Goal: Task Accomplishment & Management: Manage account settings

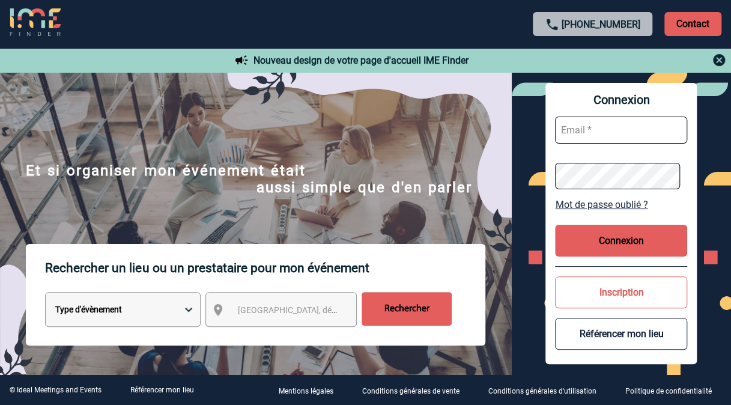
type input "[EMAIL_ADDRESS][DOMAIN_NAME]"
click at [637, 245] on button "Connexion" at bounding box center [621, 241] width 132 height 32
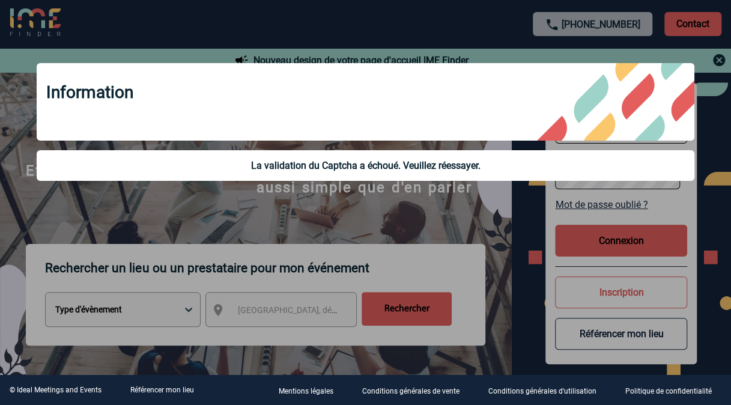
click at [378, 200] on div at bounding box center [365, 202] width 731 height 405
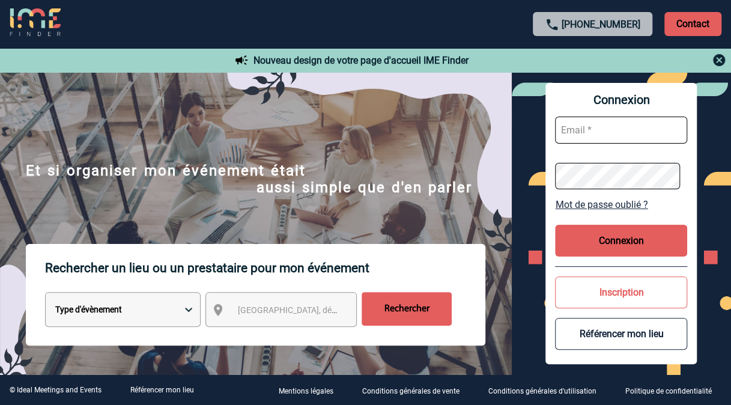
type input "hb856-sb@mytribehotel.com"
click at [603, 246] on button "Connexion" at bounding box center [621, 241] width 132 height 32
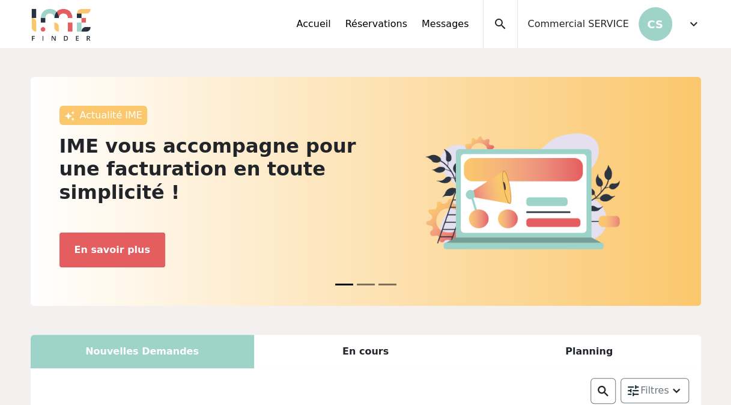
click at [624, 25] on span "Commercial SERVICE" at bounding box center [577, 24] width 101 height 14
click at [682, 31] on div "Accueil Réservations Messages Mes données personnelles Données société Mes étab…" at bounding box center [498, 24] width 404 height 48
click at [696, 22] on span "expand_more" at bounding box center [694, 24] width 14 height 14
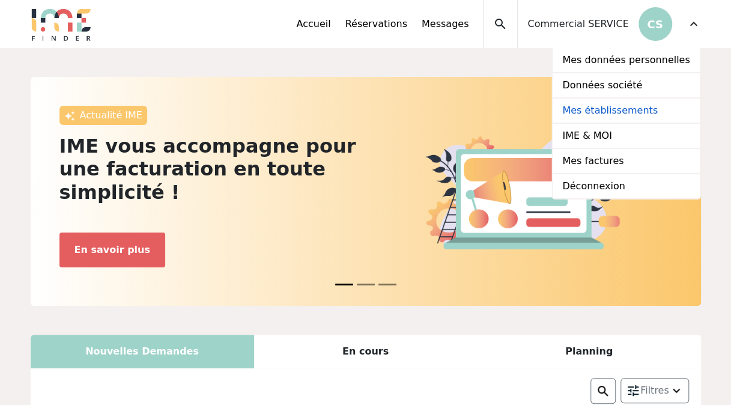
click at [655, 112] on link "Mes établissements" at bounding box center [626, 111] width 147 height 25
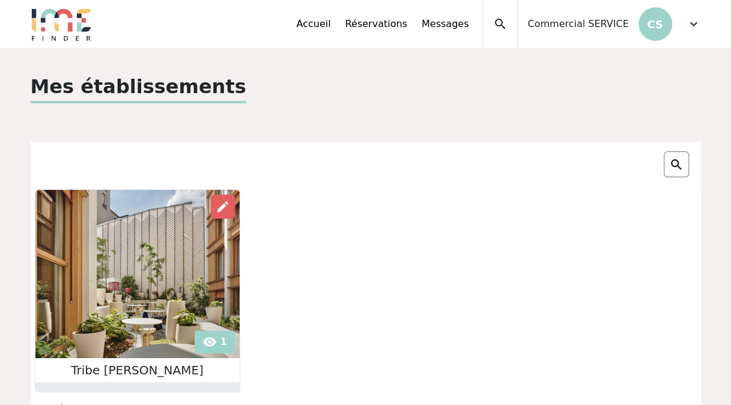
scroll to position [180, 0]
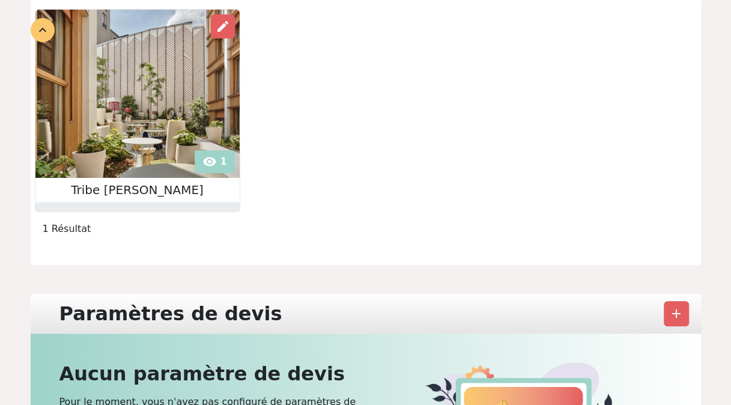
click at [146, 129] on img at bounding box center [137, 94] width 204 height 168
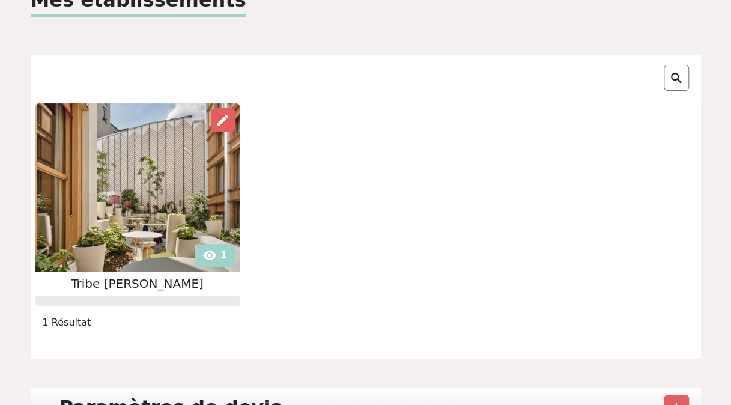
scroll to position [0, 0]
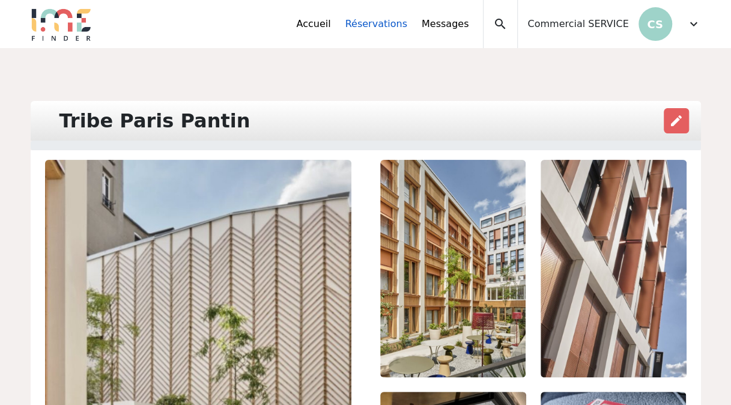
click at [403, 25] on link "Réservations" at bounding box center [376, 24] width 62 height 14
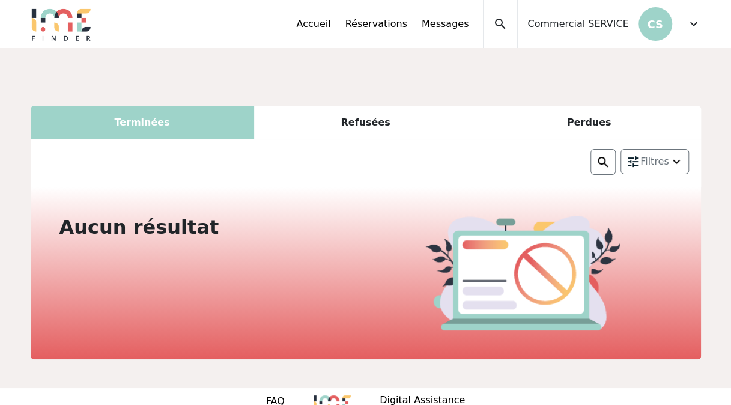
click at [346, 129] on div "Refusées" at bounding box center [365, 123] width 223 height 34
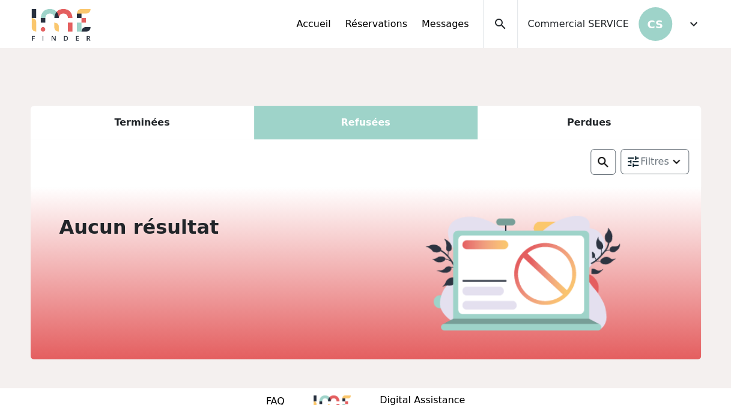
click at [531, 115] on div "Perdues" at bounding box center [589, 123] width 223 height 34
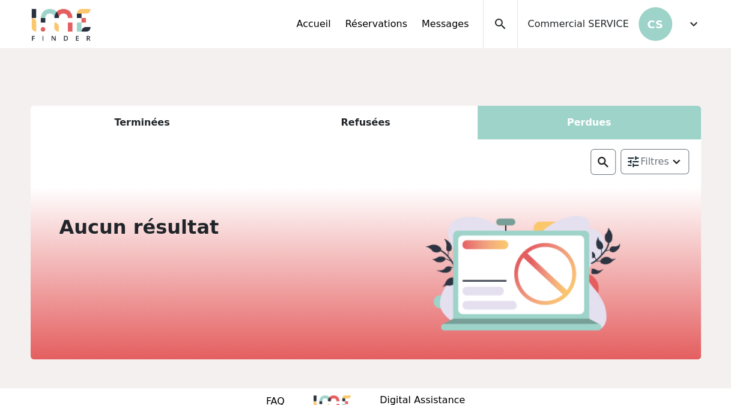
click at [169, 136] on div "Terminées" at bounding box center [142, 123] width 223 height 34
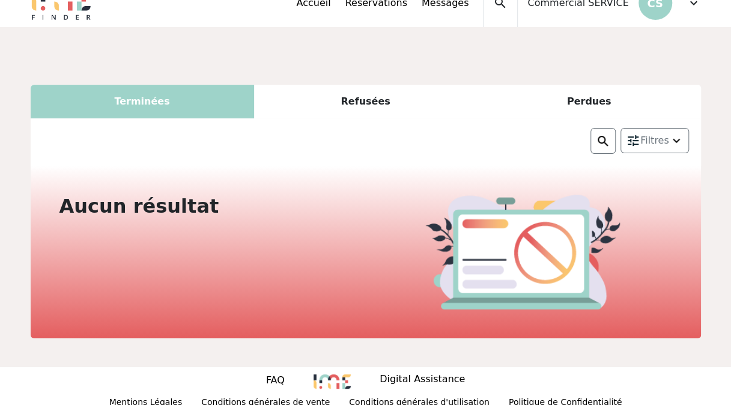
scroll to position [32, 0]
